Goal: Book appointment/travel/reservation

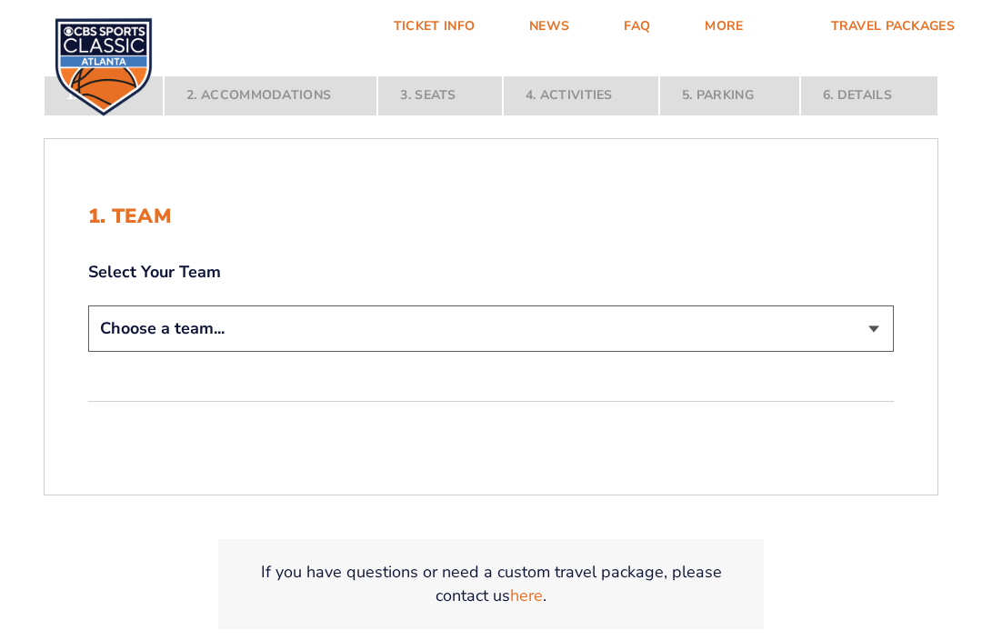
scroll to position [327, 0]
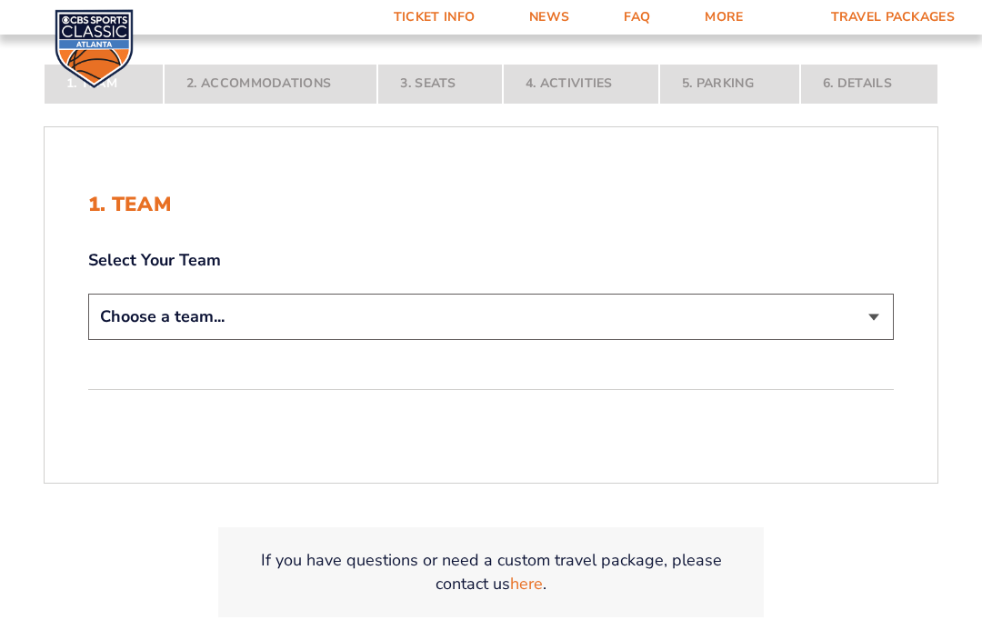
click at [873, 340] on select "Choose a team... [US_STATE] Wildcats [US_STATE] State Buckeyes [US_STATE] Tar H…" at bounding box center [490, 317] width 805 height 46
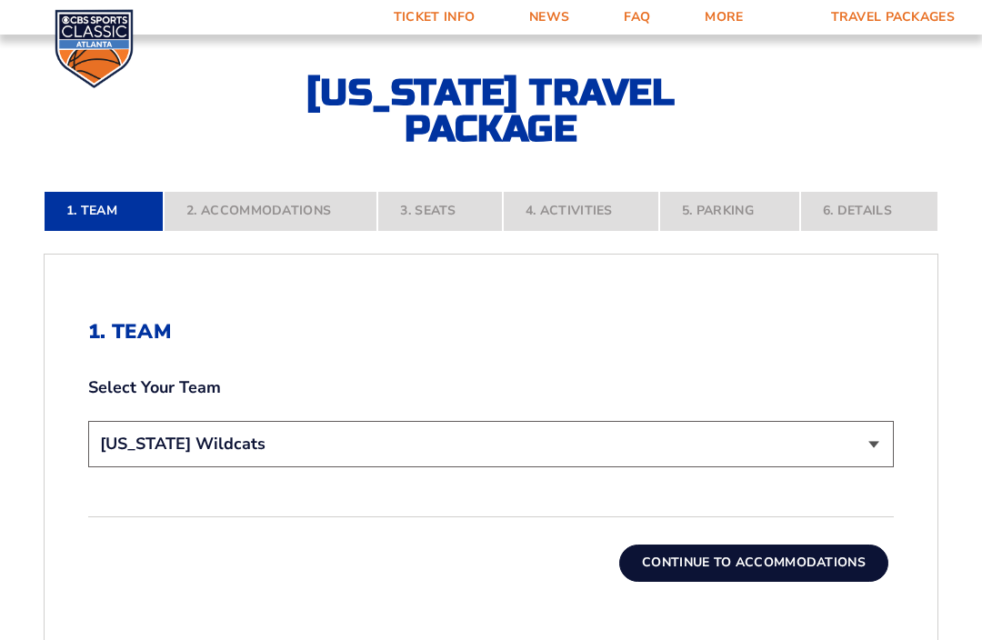
click at [872, 467] on select "Choose a team... [US_STATE] Wildcats [US_STATE] State Buckeyes [US_STATE] Tar H…" at bounding box center [490, 444] width 805 height 46
click at [865, 467] on select "Choose a team... [US_STATE] Wildcats [US_STATE] State Buckeyes [US_STATE] Tar H…" at bounding box center [490, 444] width 805 height 46
select select "12757"
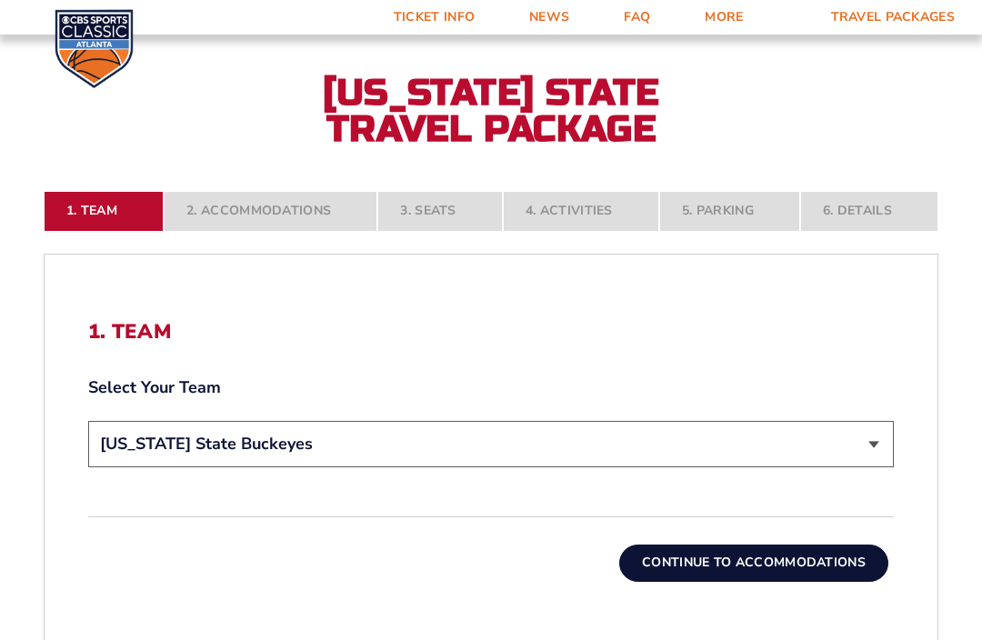
click at [762, 581] on button "Continue To Accommodations" at bounding box center [753, 562] width 269 height 36
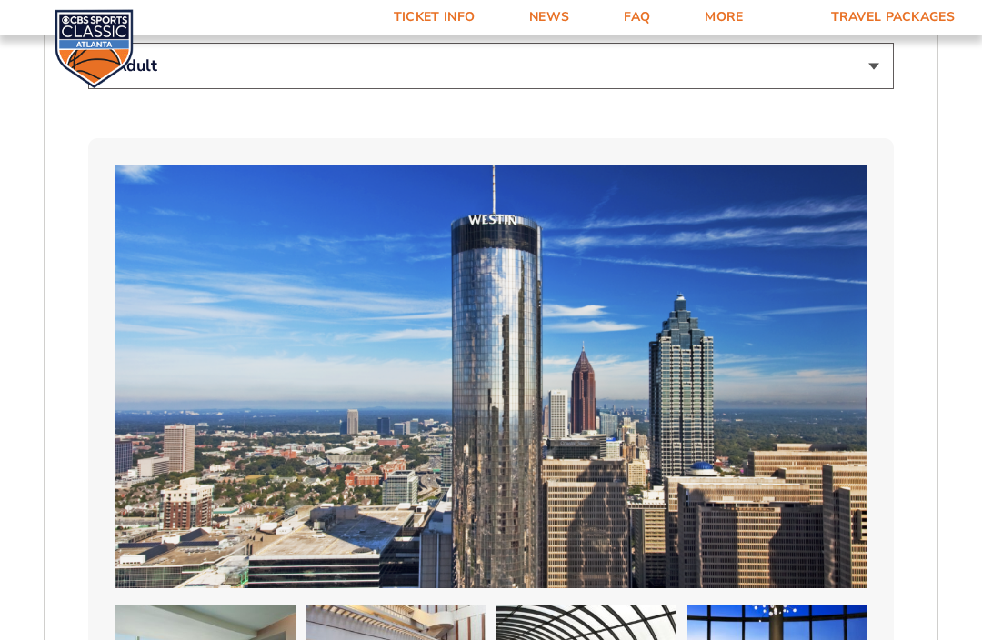
scroll to position [1141, 0]
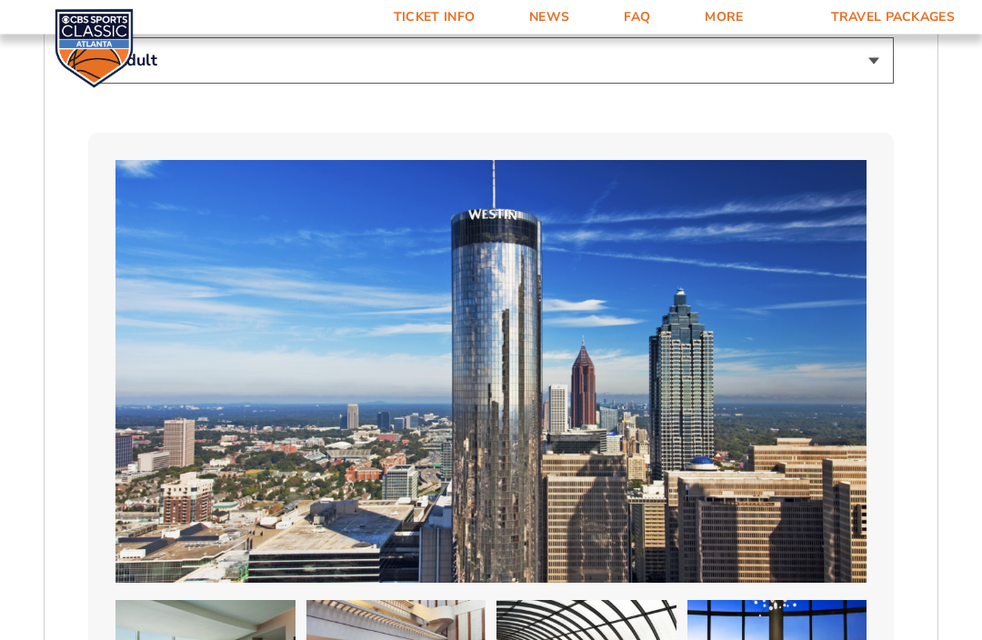
click at [865, 62] on select "1 Adult 2 Adults 3 Adults 4 Adults 2 Adults + 1 Child 2 Adults + 2 Children 2 A…" at bounding box center [490, 61] width 805 height 46
select select "2 Adults"
click at [873, 63] on select "1 Adult 2 Adults 3 Adults 4 Adults 2 Adults + 1 Child 2 Adults + 2 Children 2 A…" at bounding box center [490, 60] width 805 height 46
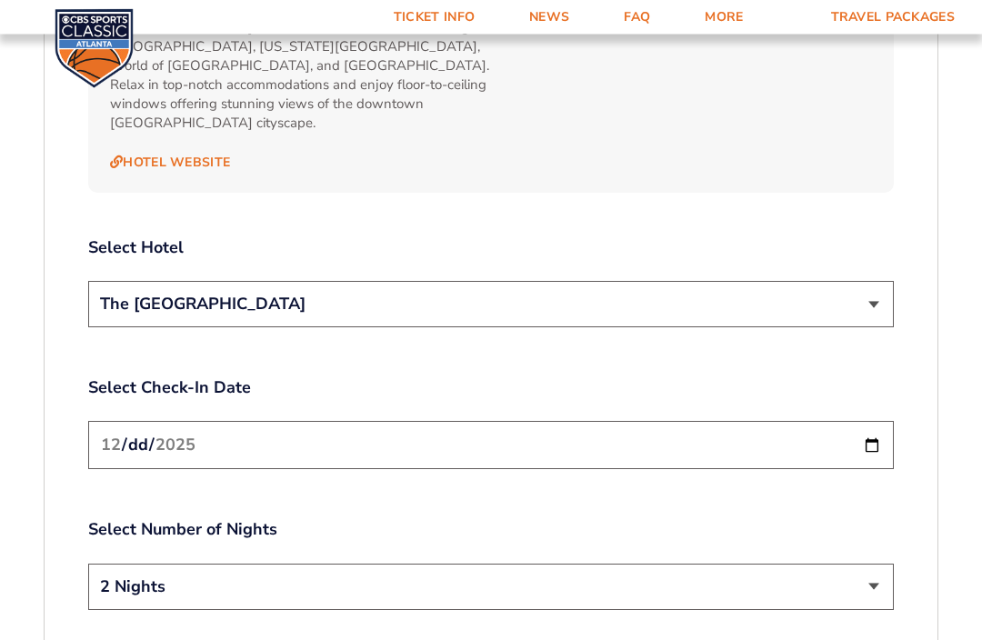
scroll to position [2039, 0]
click at [864, 424] on input "[DATE]" at bounding box center [490, 444] width 805 height 48
type input "[DATE]"
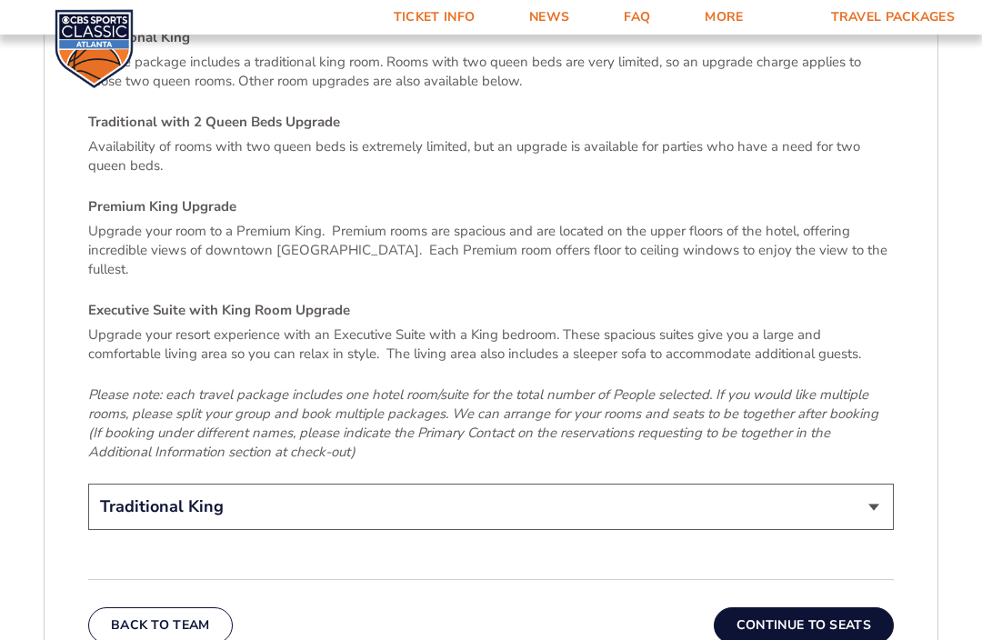
scroll to position [2712, 0]
click at [863, 484] on select "Traditional King Traditional with 2 Queen Beds Upgrade (+$45 per night) Premium…" at bounding box center [490, 507] width 805 height 46
select select "Premium King Upgrade"
click at [839, 607] on button "Continue To Seats" at bounding box center [803, 625] width 180 height 36
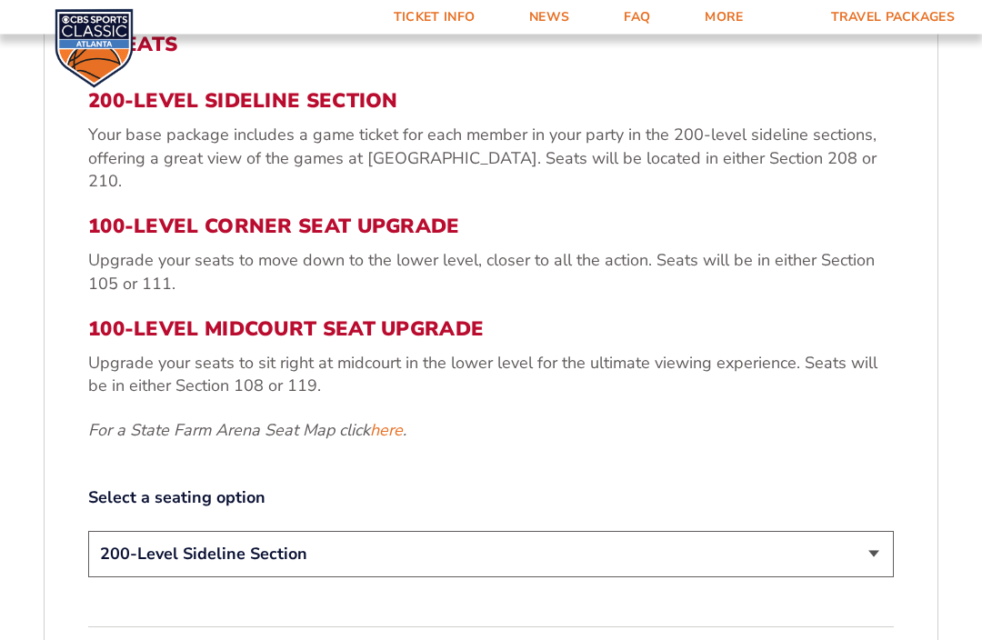
scroll to position [617, 0]
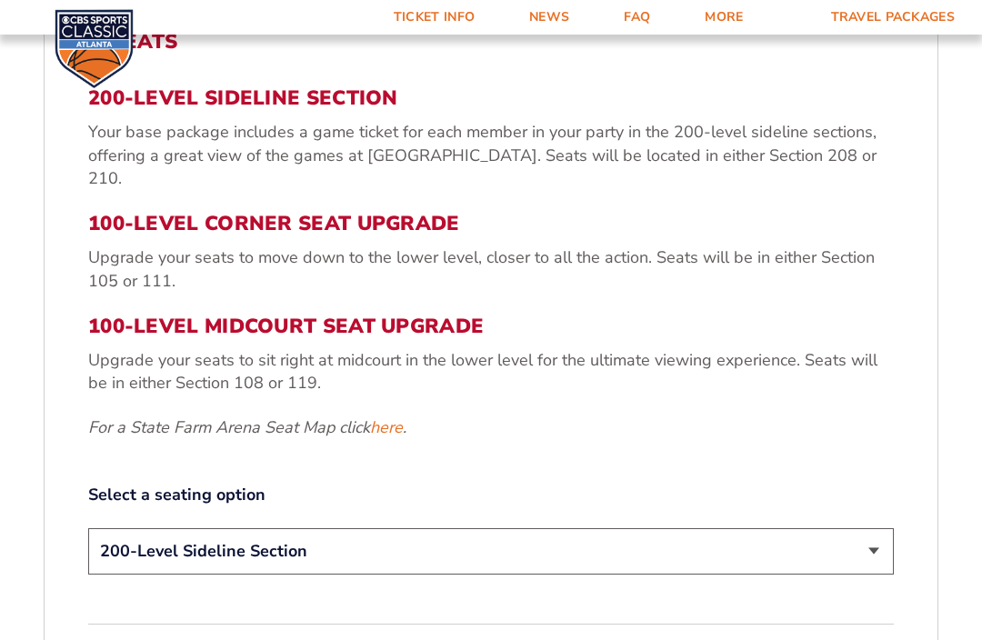
click at [863, 557] on select "200-Level Sideline Section 100-Level Corner Seat Upgrade (+$120 per person) 100…" at bounding box center [490, 551] width 805 height 46
select select "100-Level Midcourt Seat Upgrade"
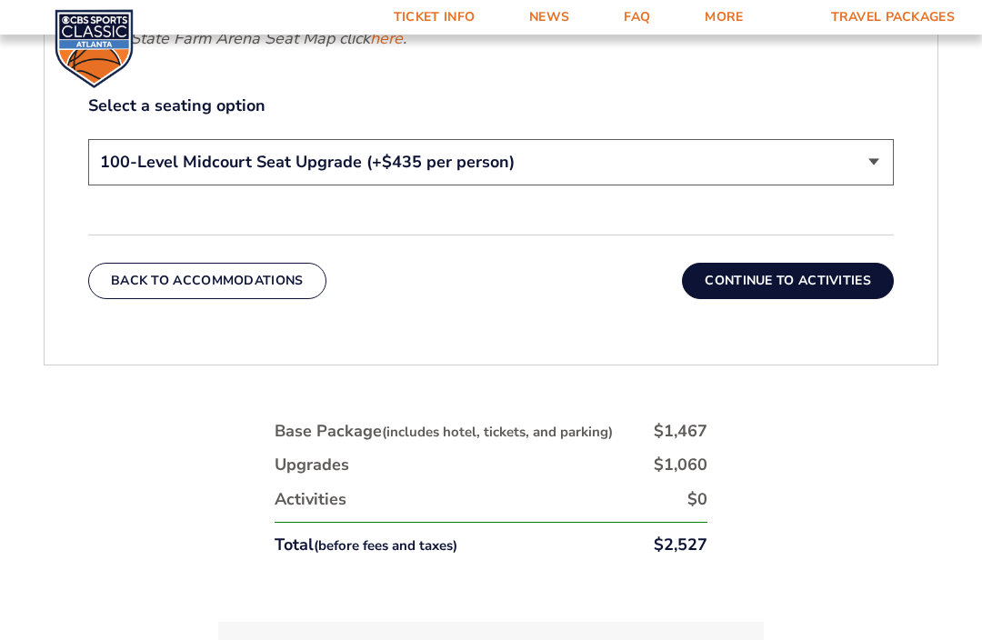
scroll to position [1005, 0]
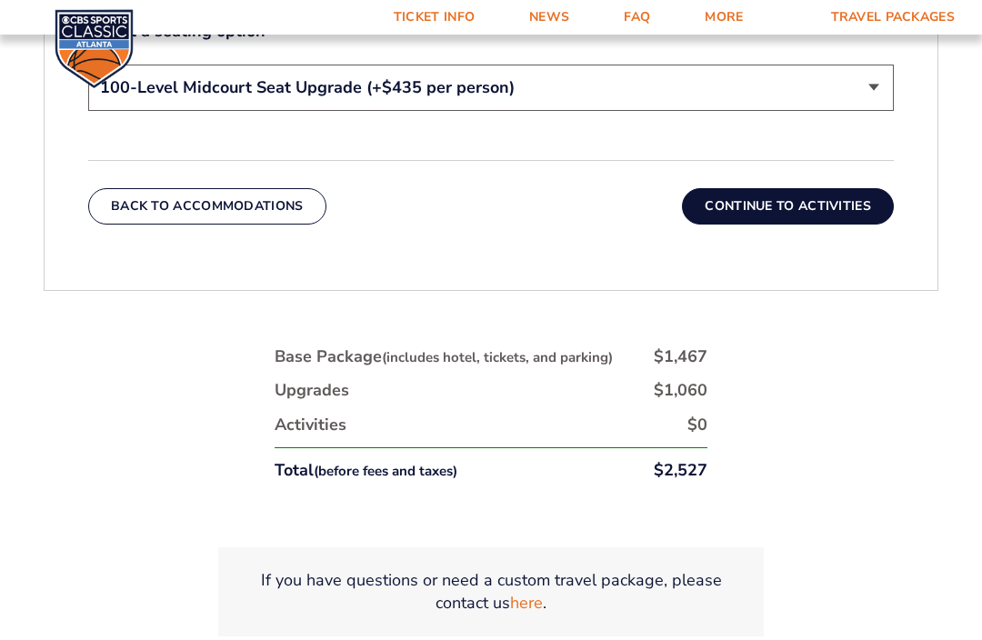
click at [851, 204] on button "Continue To Activities" at bounding box center [788, 206] width 212 height 36
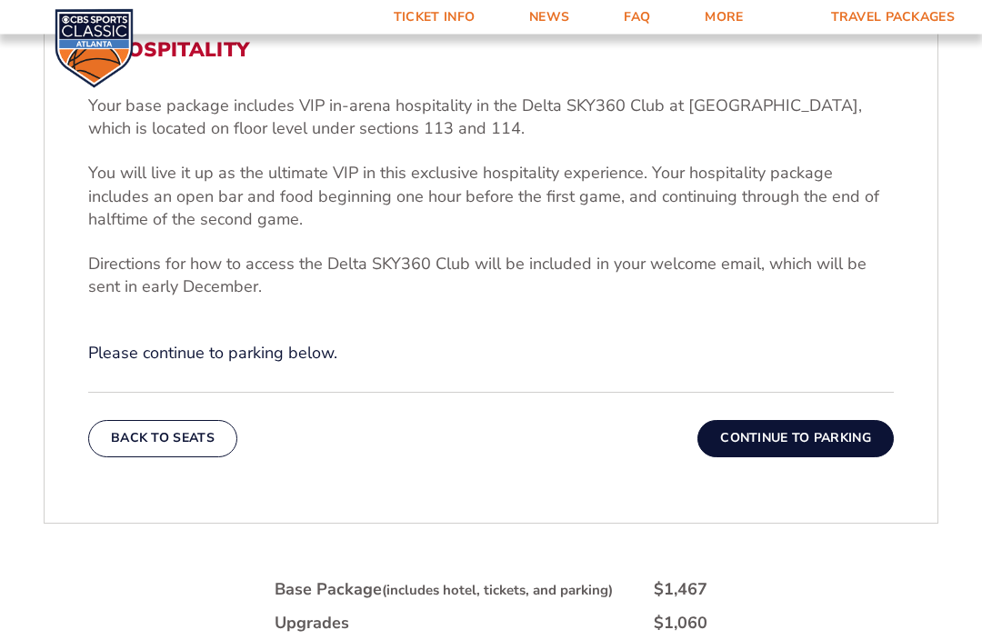
scroll to position [610, 0]
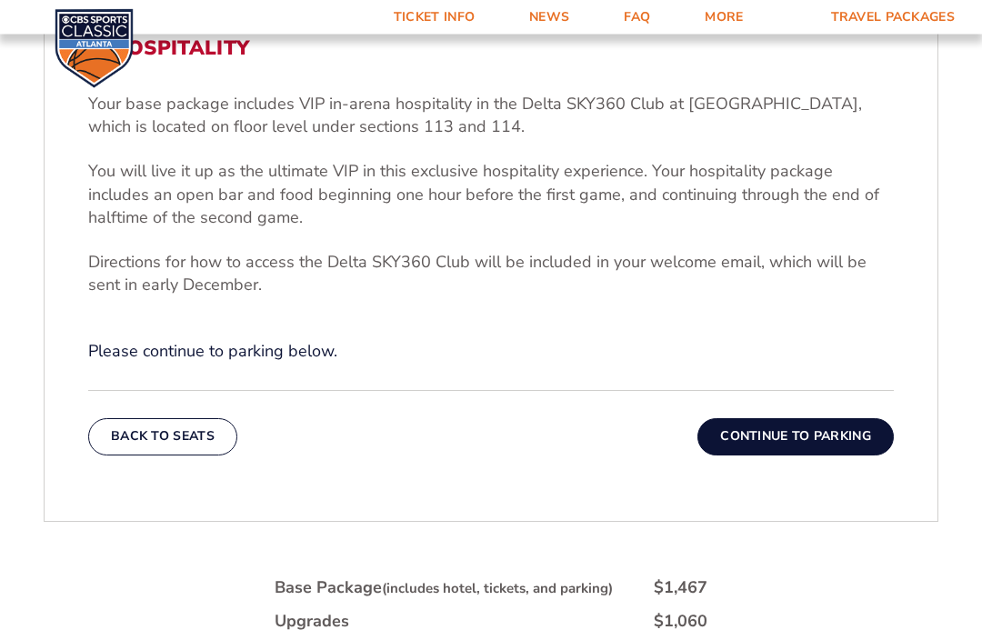
click at [309, 364] on p "Please continue to parking below." at bounding box center [490, 352] width 805 height 23
click at [326, 364] on p "Please continue to parking below." at bounding box center [490, 352] width 805 height 23
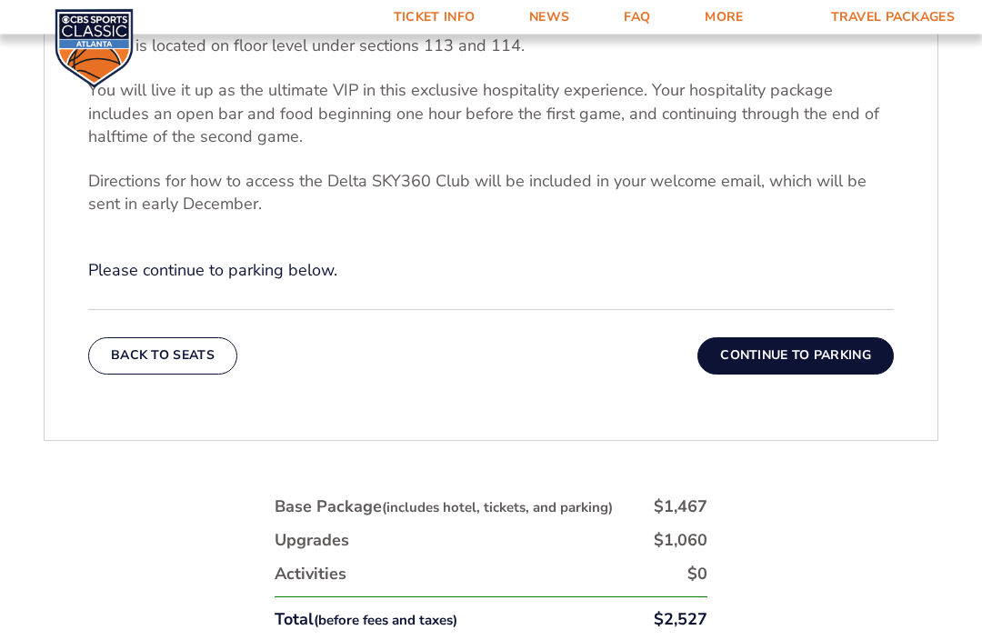
click at [825, 374] on button "Continue To Parking" at bounding box center [795, 356] width 196 height 36
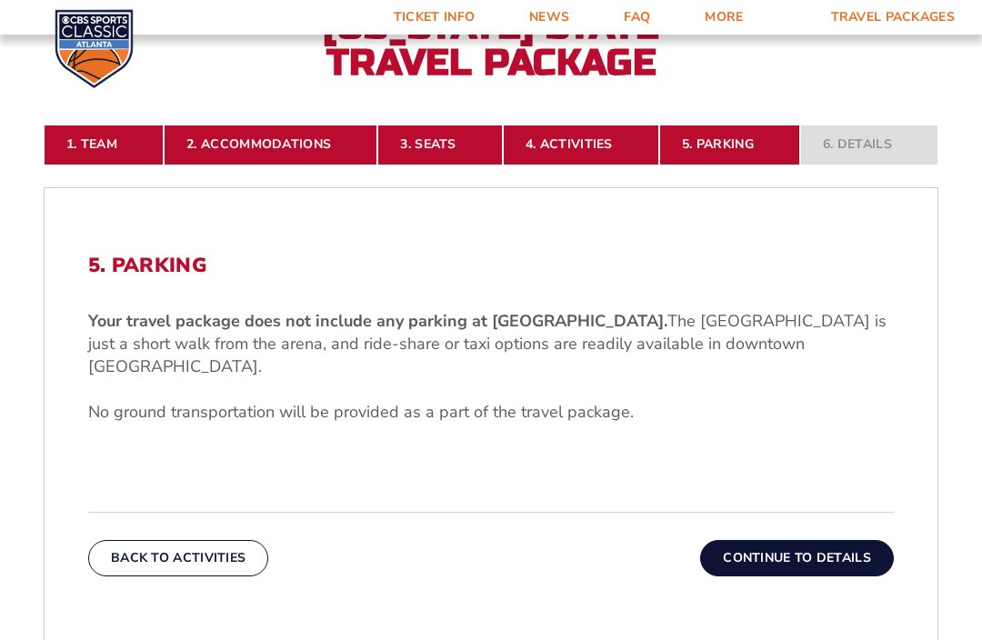
scroll to position [403, 0]
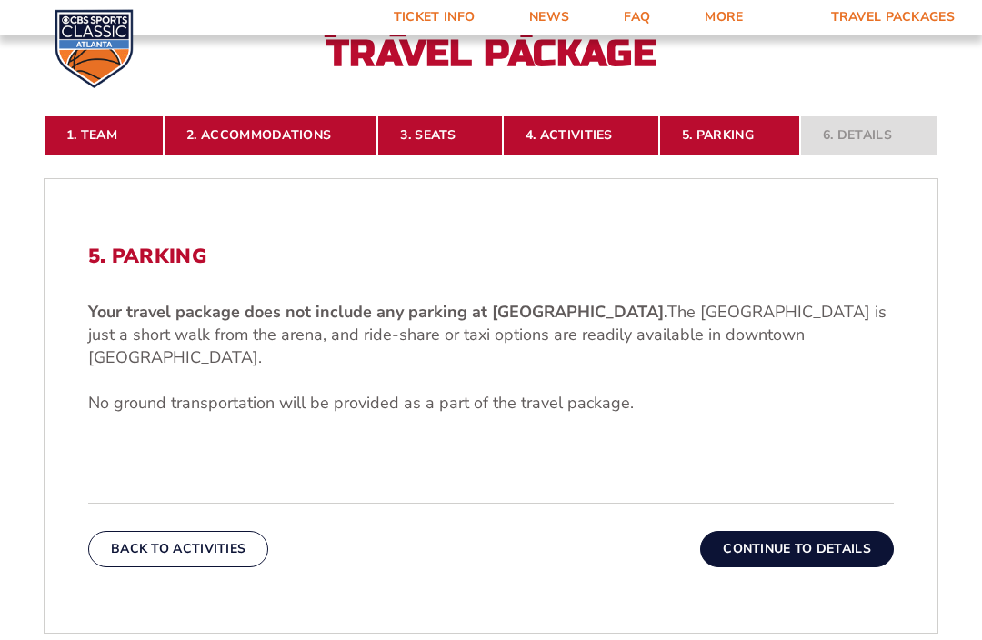
click at [813, 562] on button "Continue To Details" at bounding box center [797, 549] width 194 height 36
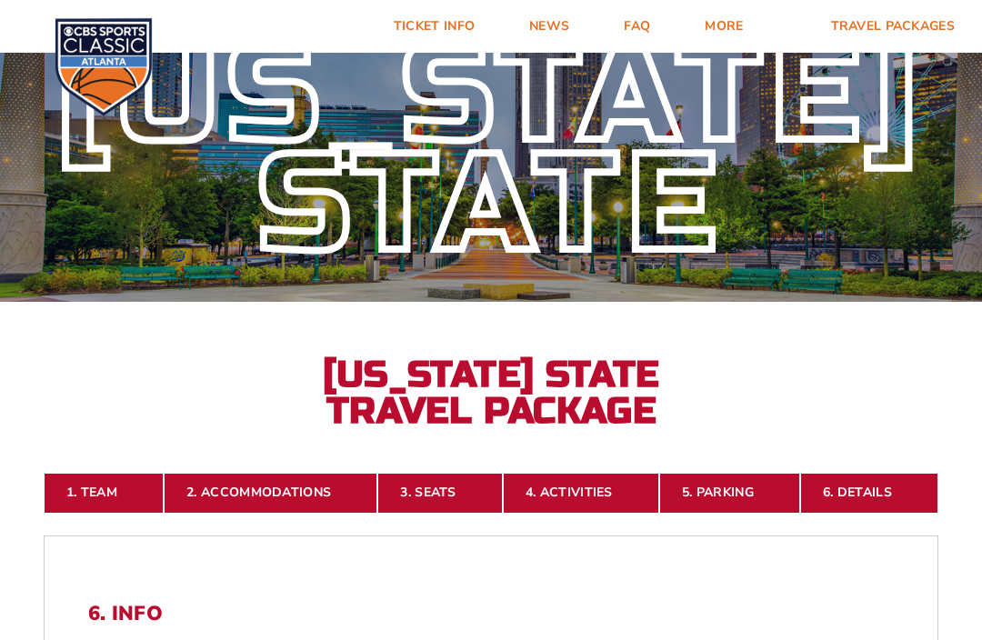
scroll to position [0, 0]
